Goal: Go to known website: Access a specific website the user already knows

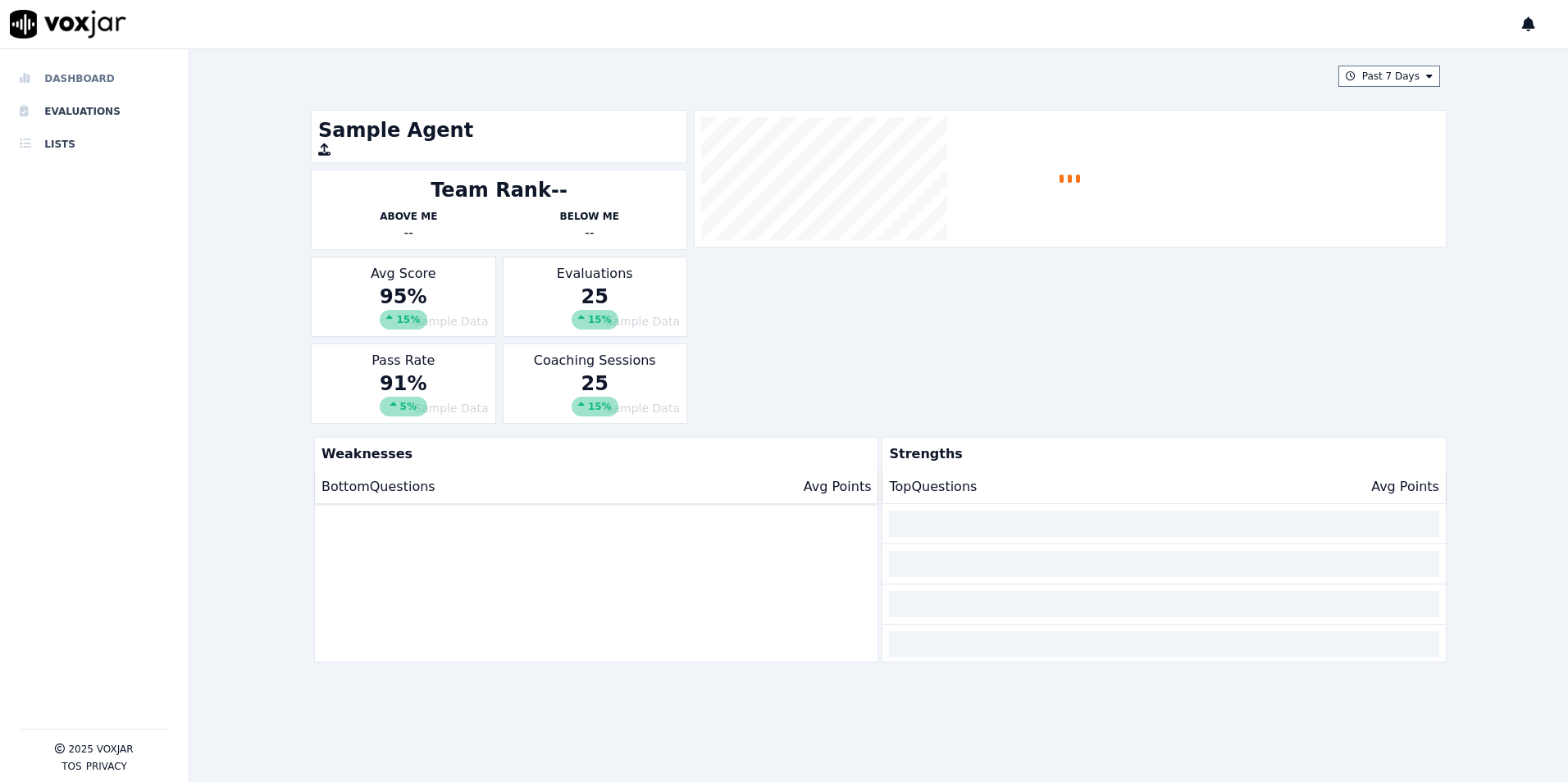
click at [73, 77] on li "Dashboard" at bounding box center [94, 78] width 149 height 33
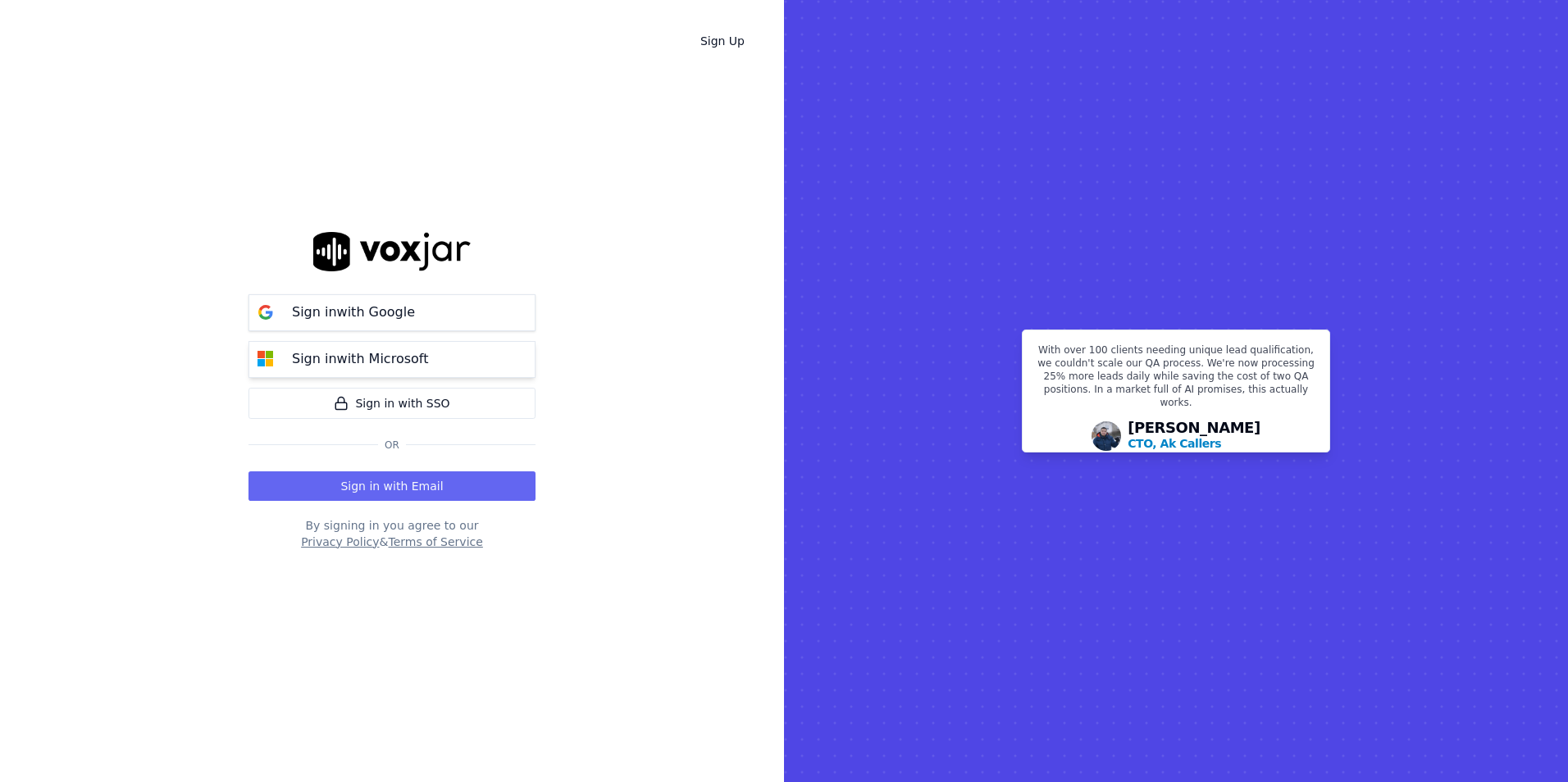
click at [360, 370] on button "Sign in with Microsoft" at bounding box center [392, 358] width 287 height 37
